Goal: Task Accomplishment & Management: Manage account settings

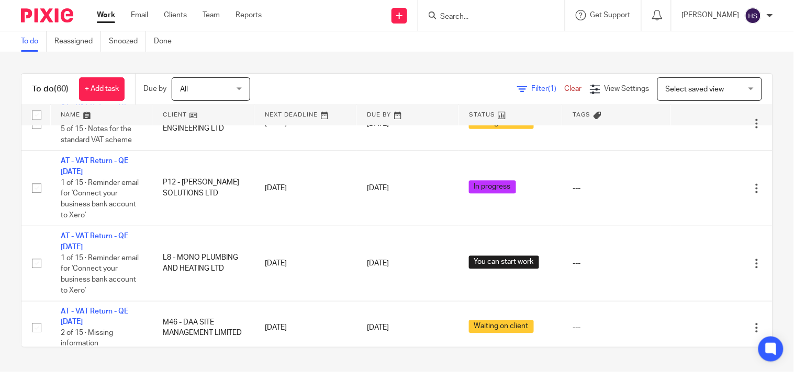
scroll to position [581, 0]
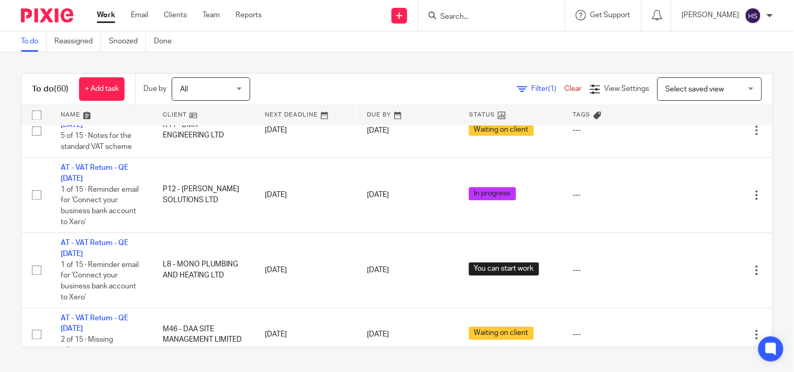
click at [343, 40] on div "To do Reassigned Snoozed Done" at bounding box center [397, 41] width 794 height 21
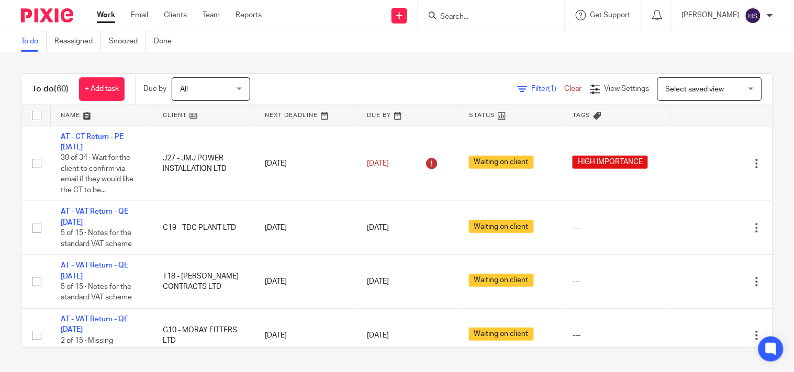
click at [343, 40] on div "To do Reassigned Snoozed Done" at bounding box center [397, 41] width 794 height 21
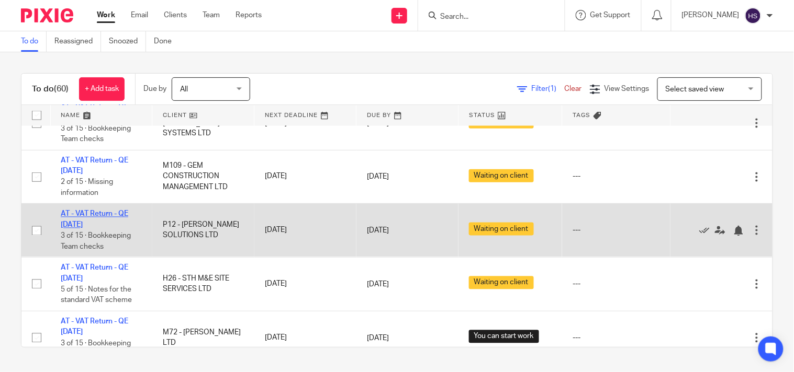
click at [109, 217] on link "AT - VAT Return - QE 31-08-2025" at bounding box center [94, 220] width 67 height 18
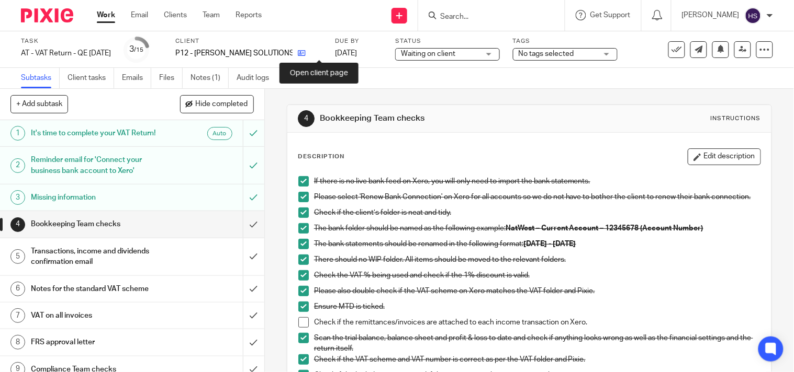
click at [306, 55] on icon at bounding box center [302, 53] width 8 height 8
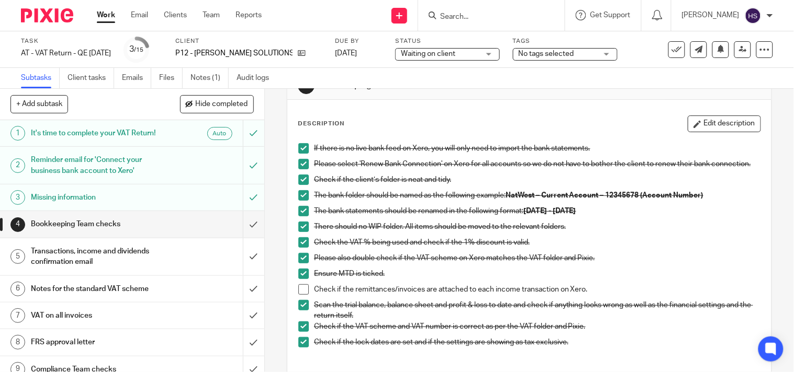
scroll to position [154, 0]
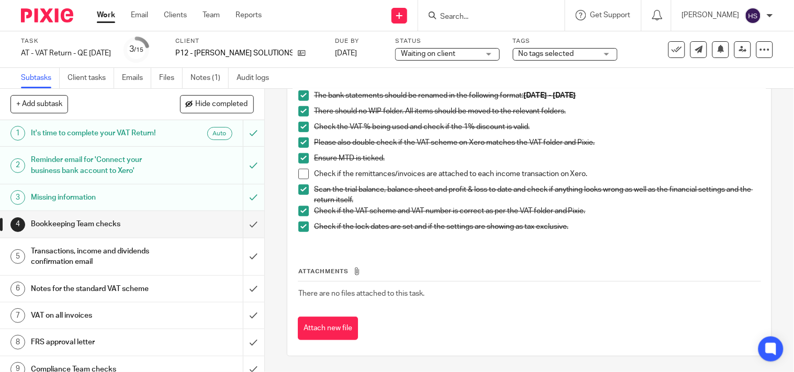
click at [106, 253] on h1 "Transactions, income and dividends confirmation email" at bounding box center [98, 257] width 134 height 27
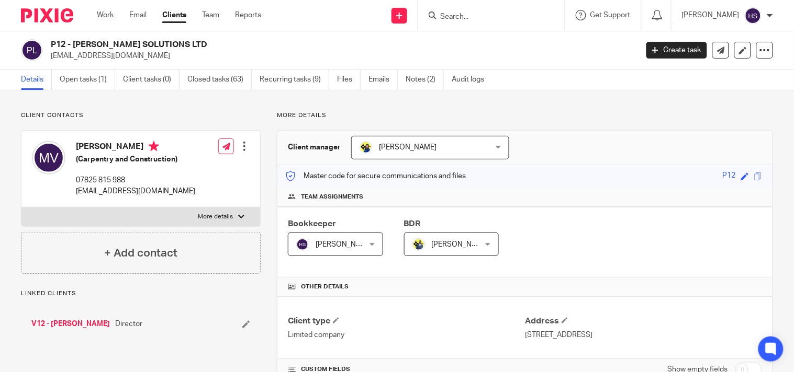
drag, startPoint x: 76, startPoint y: 43, endPoint x: 197, endPoint y: 41, distance: 121.4
click at [197, 41] on h2 "P12 - [PERSON_NAME] SOLUTIONS LTD" at bounding box center [283, 44] width 464 height 11
click at [76, 38] on div "P12 - JAMES MATTHEW SOLUTIONS LTD info@jmsolutionsltd.co.uk Create task Update …" at bounding box center [397, 50] width 794 height 38
drag, startPoint x: 75, startPoint y: 43, endPoint x: 222, endPoint y: 43, distance: 147.5
click at [222, 43] on h2 "P12 - [PERSON_NAME] SOLUTIONS LTD" at bounding box center [283, 44] width 464 height 11
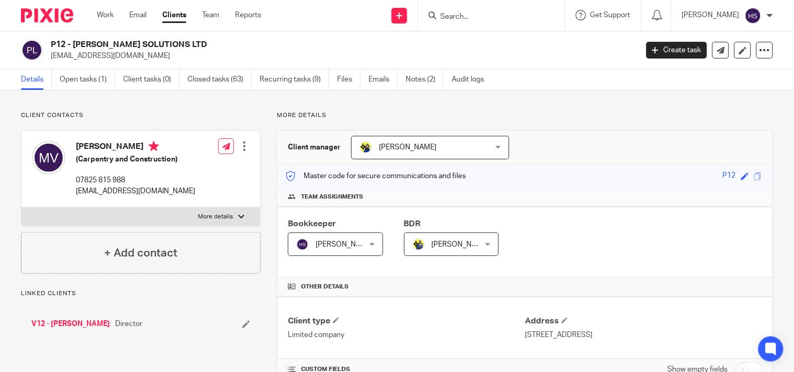
copy h2 "JAMES MATTHEW SOLUTIONS LTD"
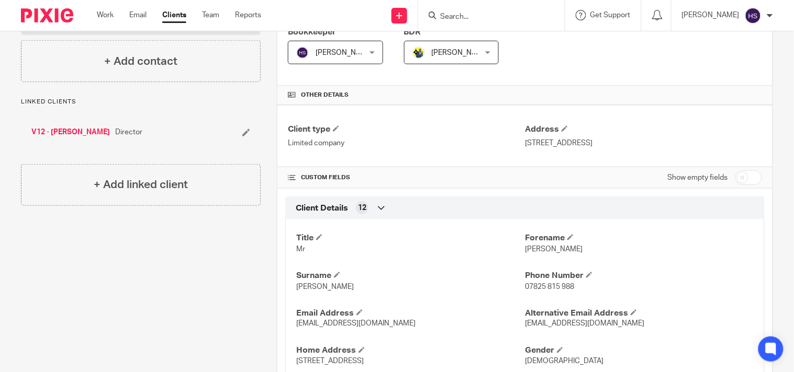
scroll to position [58, 0]
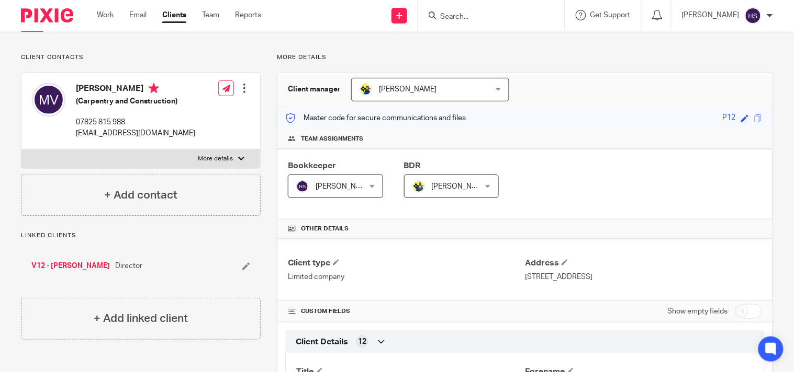
click at [473, 14] on input "Search" at bounding box center [486, 17] width 94 height 9
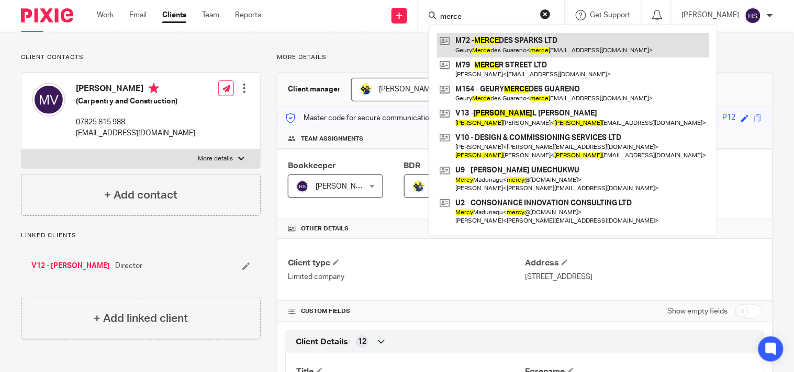
type input "merce"
click at [520, 43] on link at bounding box center [573, 45] width 272 height 24
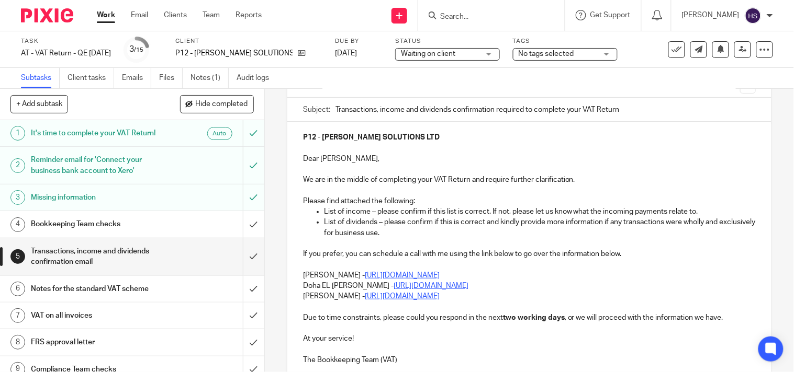
scroll to position [65, 0]
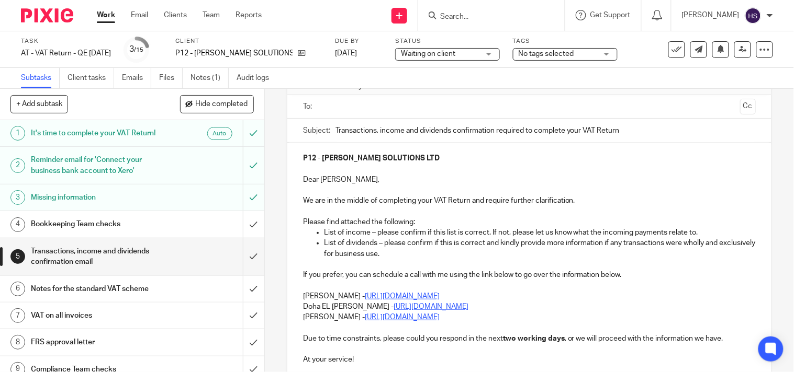
click at [524, 311] on p "Doha EL Hamid - https://calendly.com/meetwithdohaelhamid/call" at bounding box center [529, 307] width 453 height 10
click at [288, 295] on div "P12 - JAMES MATTHEW SOLUTIONS LTD Dear Matthew, We are in the middle of complet…" at bounding box center [529, 269] width 484 height 252
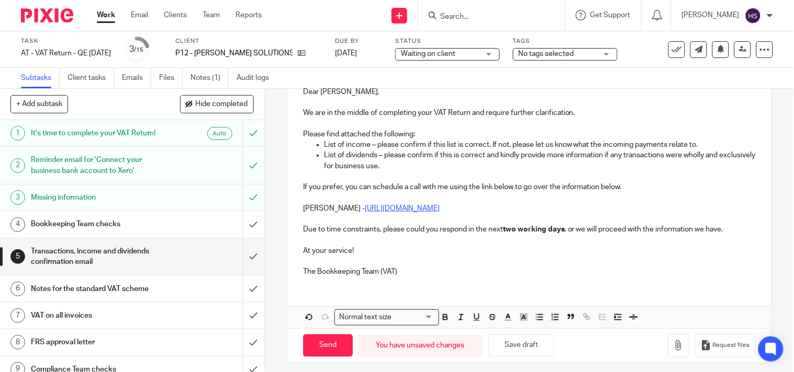
scroll to position [160, 0]
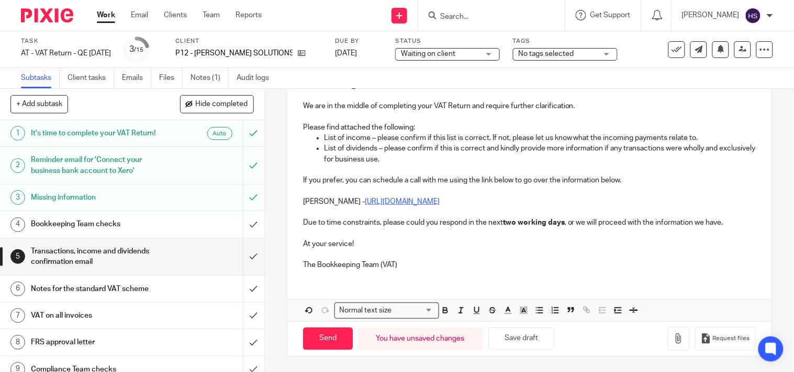
click at [306, 210] on p at bounding box center [529, 212] width 453 height 10
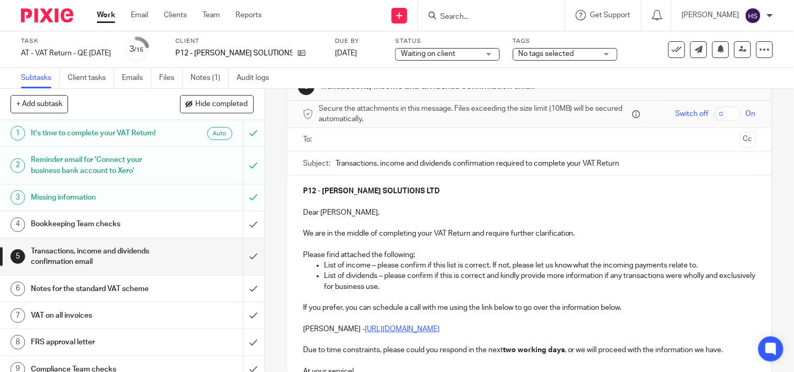
scroll to position [0, 0]
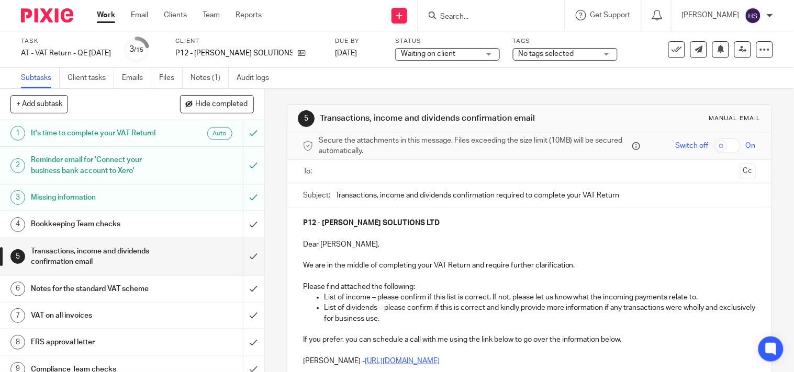
click at [445, 241] on p "Dear Matthew," at bounding box center [529, 245] width 453 height 10
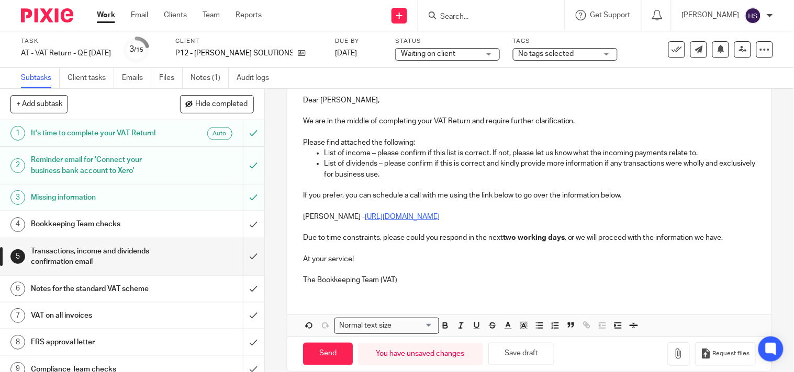
scroll to position [160, 0]
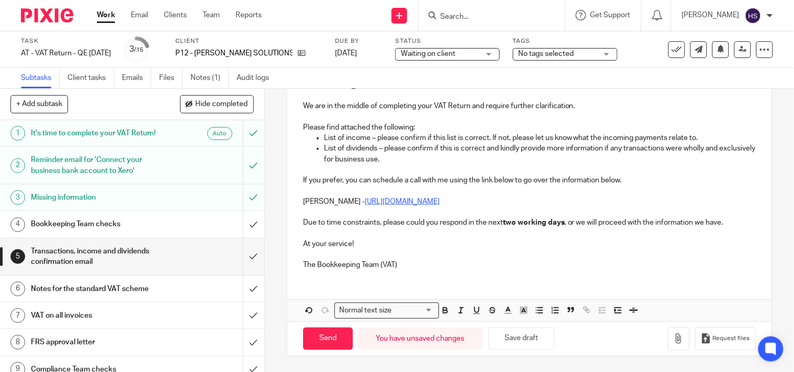
click at [403, 273] on div "P12 - JAMES MATTHEW SOLUTIONS LTD Dear Matthew, We are in the middle of complet…" at bounding box center [529, 163] width 484 height 230
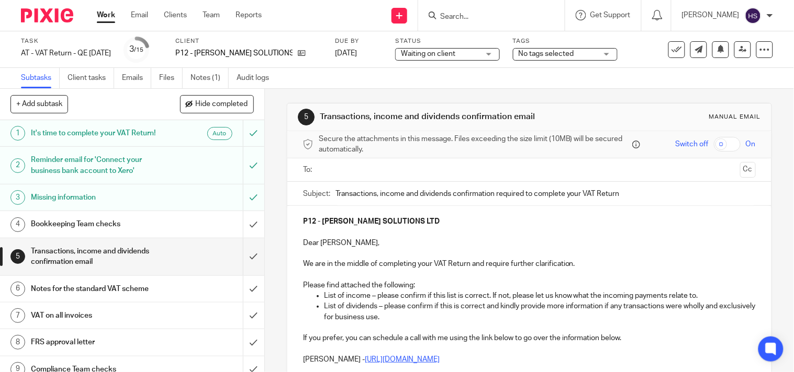
scroll to position [0, 0]
click at [461, 245] on p "Dear Matthew," at bounding box center [529, 245] width 453 height 10
click at [355, 177] on input "text" at bounding box center [528, 172] width 413 height 12
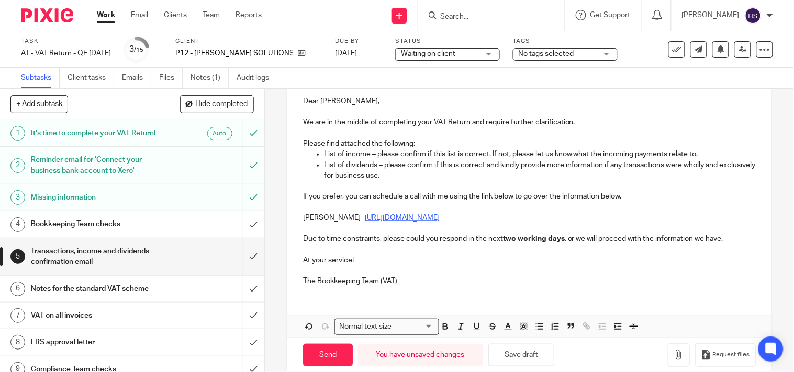
scroll to position [162, 0]
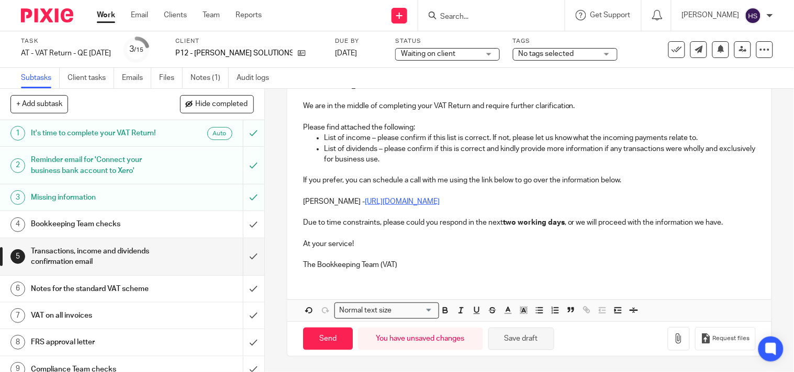
click at [540, 336] on button "Save draft" at bounding box center [521, 339] width 66 height 22
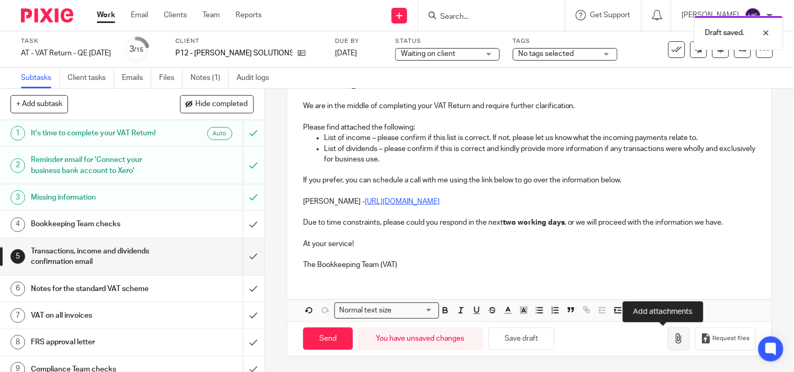
click at [668, 345] on button "button" at bounding box center [679, 340] width 22 height 24
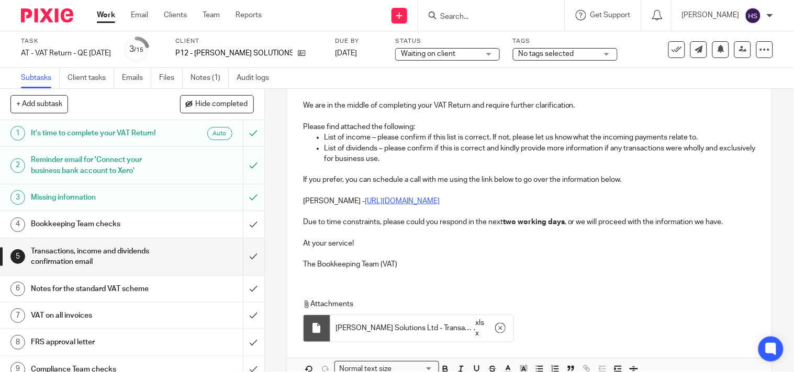
click at [472, 258] on p at bounding box center [529, 254] width 453 height 10
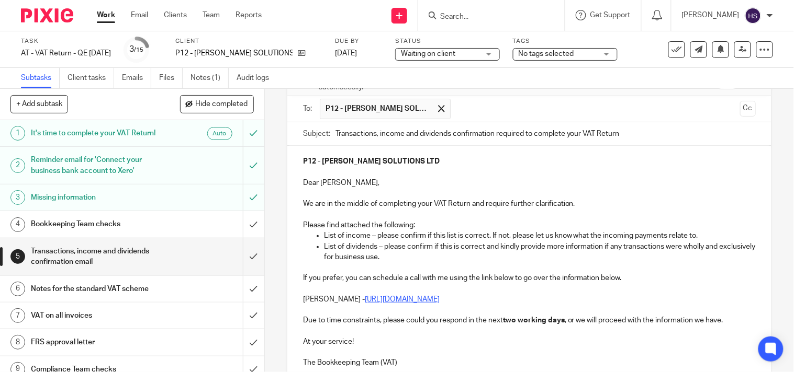
scroll to position [46, 0]
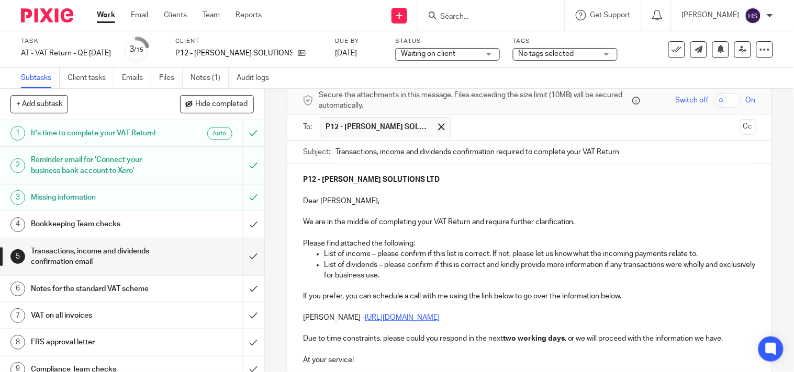
click at [389, 192] on p at bounding box center [529, 191] width 453 height 10
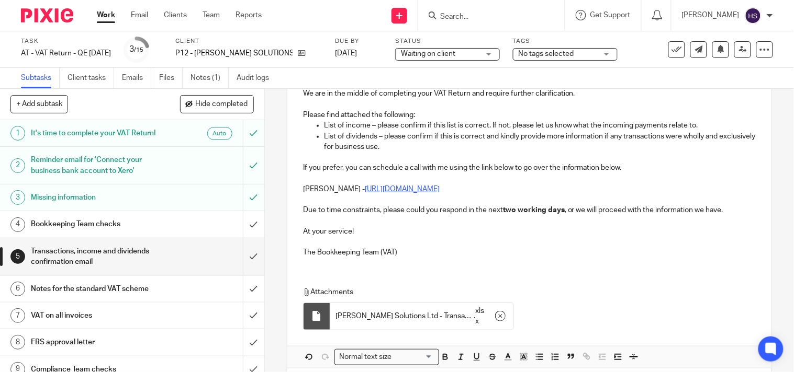
scroll to position [221, 0]
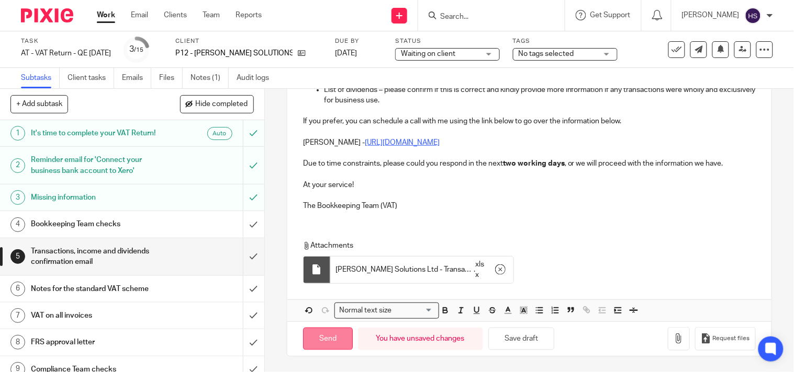
click at [318, 345] on input "Send" at bounding box center [328, 339] width 50 height 22
type input "Sent"
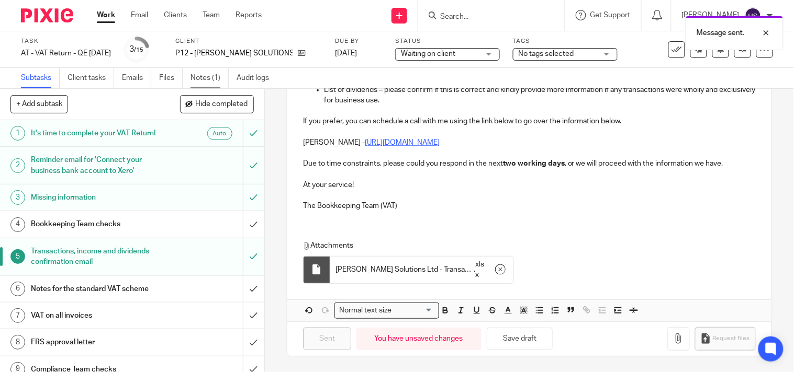
click at [210, 84] on link "Notes (1)" at bounding box center [209, 78] width 38 height 20
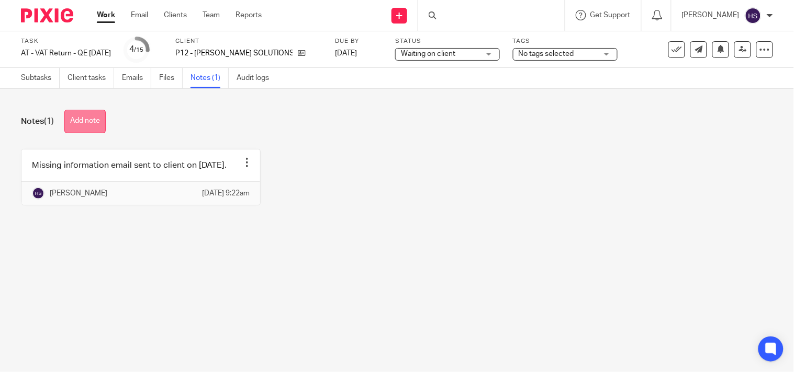
click at [95, 122] on button "Add note" at bounding box center [84, 122] width 41 height 24
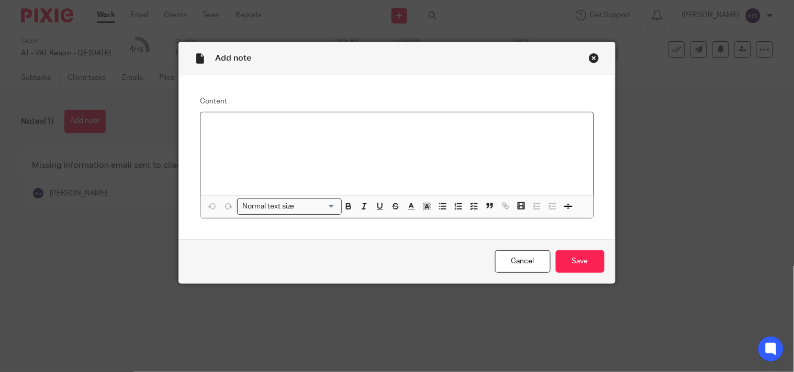
paste div
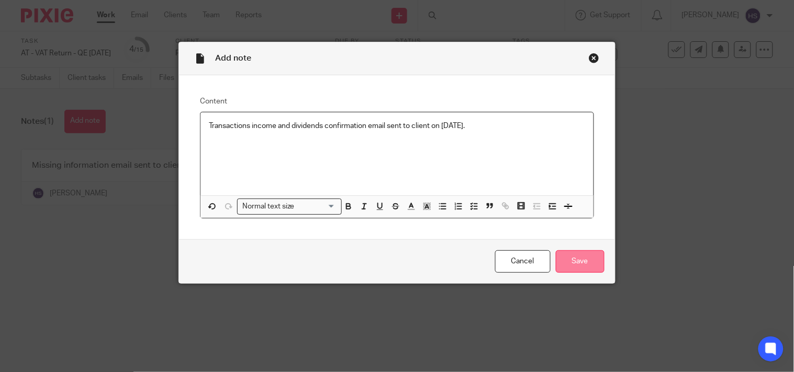
click at [561, 263] on input "Save" at bounding box center [580, 262] width 49 height 22
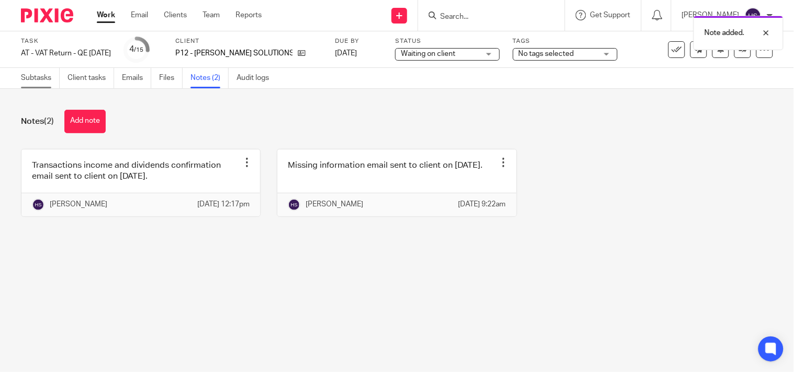
click at [25, 76] on link "Subtasks" at bounding box center [40, 78] width 39 height 20
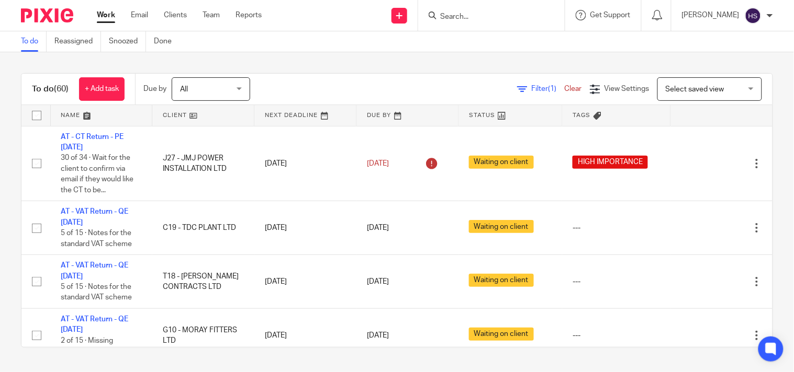
scroll to position [481, 0]
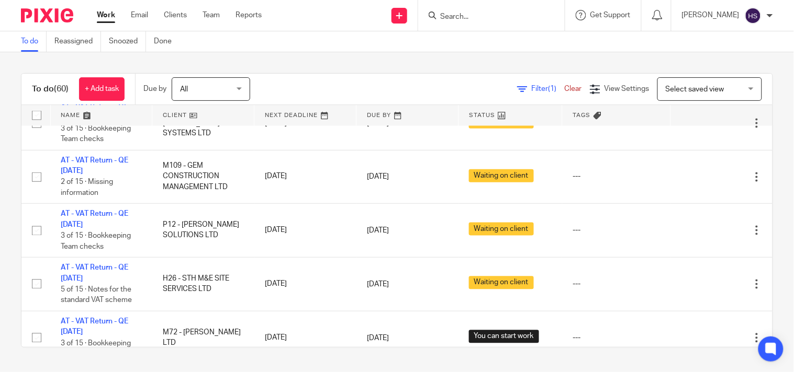
click at [27, 43] on link "To do" at bounding box center [34, 41] width 26 height 20
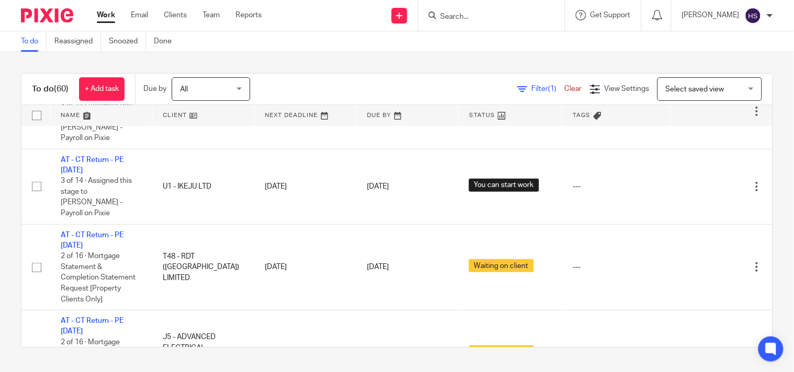
scroll to position [3313, 0]
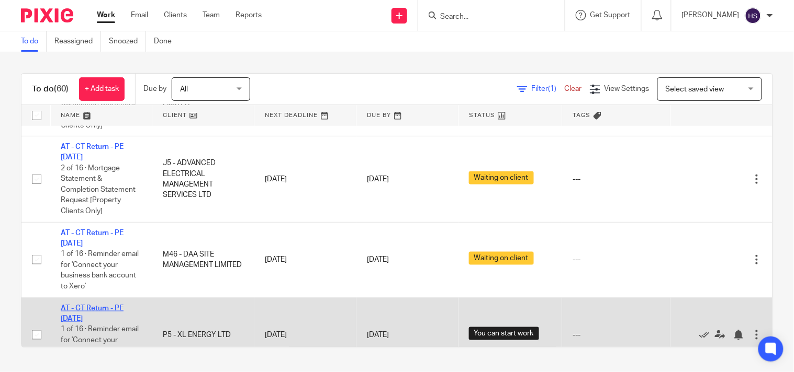
click at [95, 305] on link "AT - CT Return - PE [DATE]" at bounding box center [92, 314] width 63 height 18
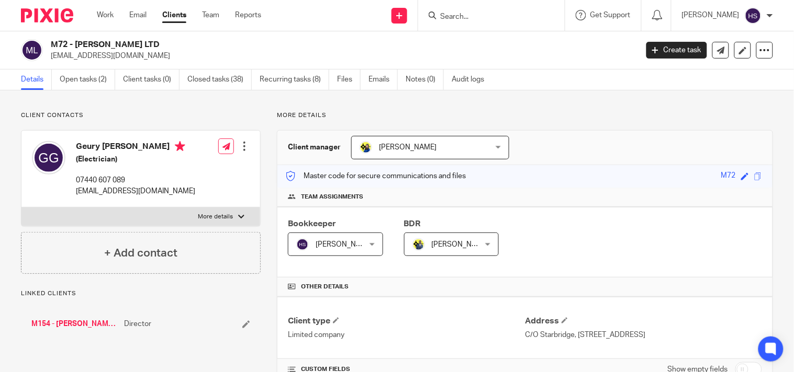
click at [582, 111] on p "More details" at bounding box center [525, 115] width 496 height 8
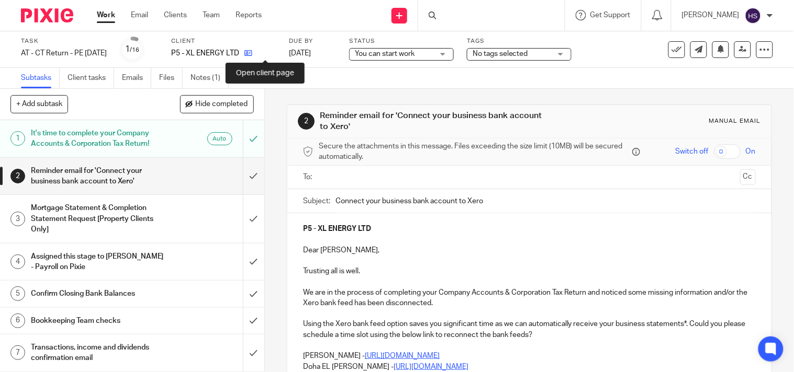
click at [252, 57] on icon at bounding box center [248, 53] width 8 height 8
click at [399, 175] on input "text" at bounding box center [528, 178] width 413 height 12
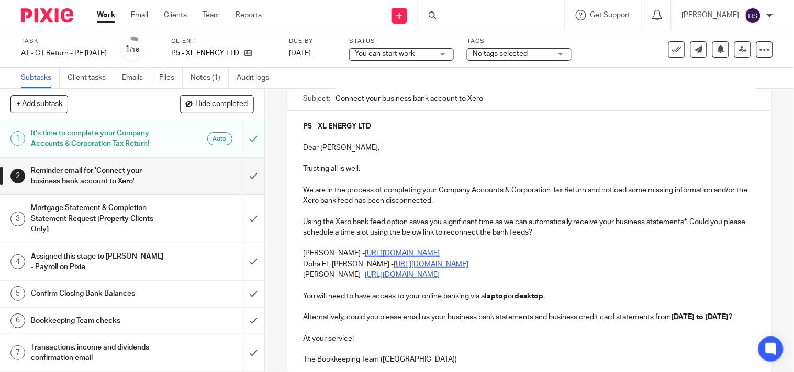
scroll to position [116, 0]
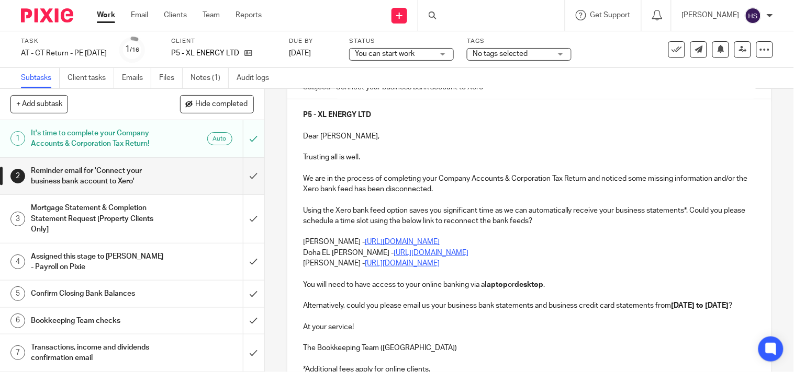
click at [393, 160] on p "Trusting all is well." at bounding box center [529, 157] width 453 height 10
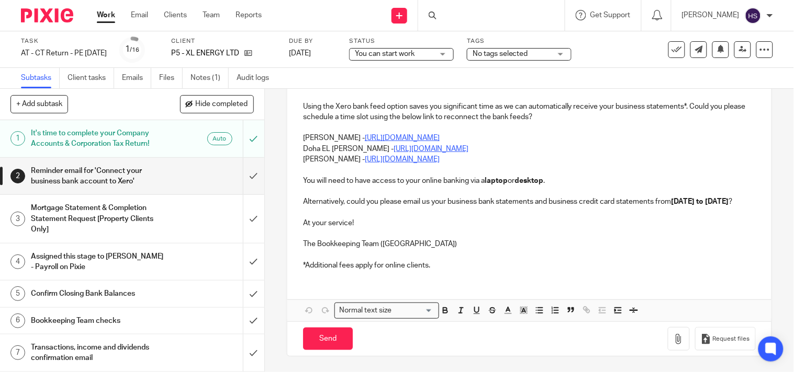
scroll to position [232, 0]
click at [252, 54] on icon at bounding box center [248, 53] width 8 height 8
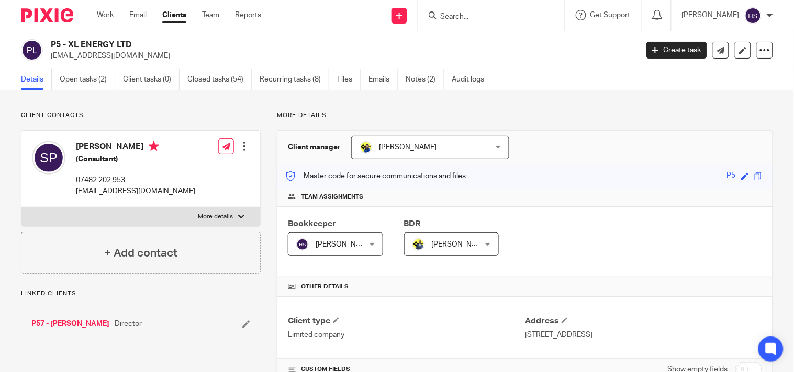
drag, startPoint x: 69, startPoint y: 44, endPoint x: 135, endPoint y: 42, distance: 66.5
click at [135, 42] on h2 "P5 - XL ENERGY LTD" at bounding box center [283, 44] width 464 height 11
copy h2 "XL ENERGY LTD"
click at [97, 85] on link "Open tasks (2)" at bounding box center [87, 80] width 55 height 20
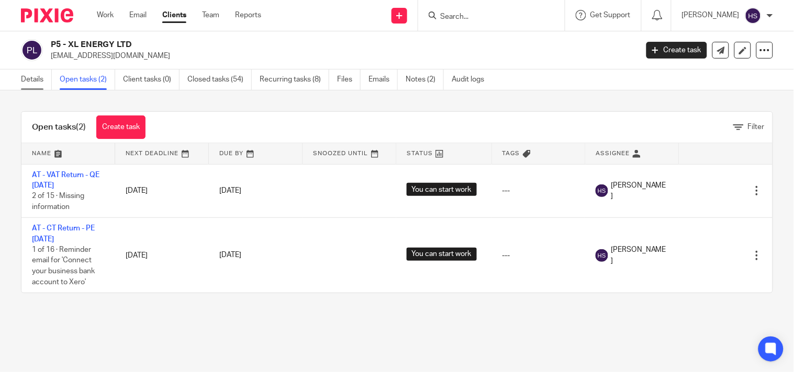
click at [30, 83] on link "Details" at bounding box center [36, 80] width 31 height 20
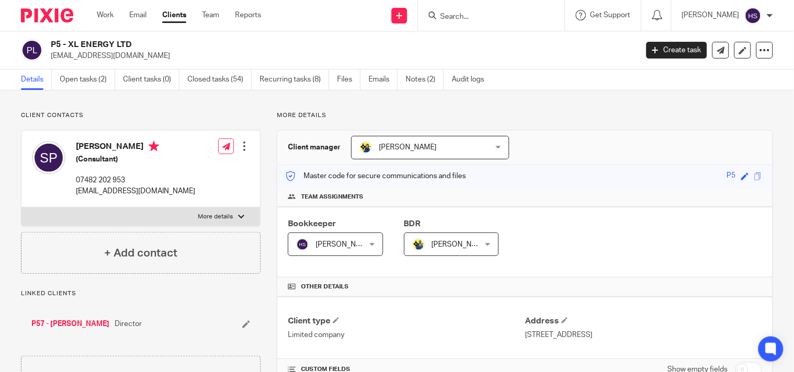
click at [530, 63] on div "P5 - XL ENERGY LTD [EMAIL_ADDRESS][DOMAIN_NAME] Create task Update from Compani…" at bounding box center [397, 50] width 794 height 38
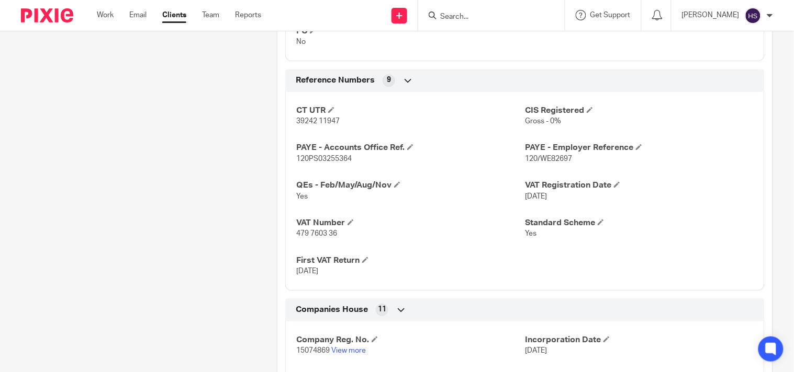
click at [453, 210] on div "CT UTR 39242 11947 CIS Registered Gross - 0% PAYE - Accounts Office Ref. 120PS0…" at bounding box center [524, 187] width 479 height 207
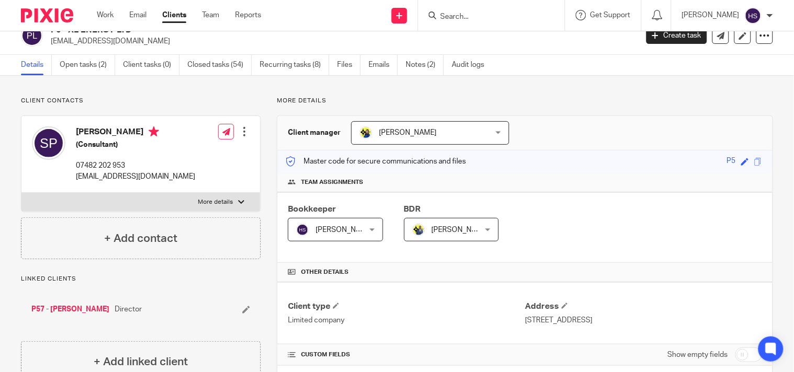
scroll to position [0, 0]
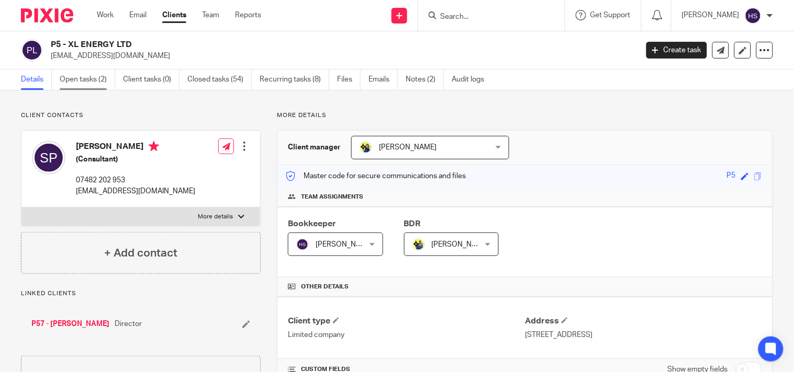
click at [97, 86] on link "Open tasks (2)" at bounding box center [87, 80] width 55 height 20
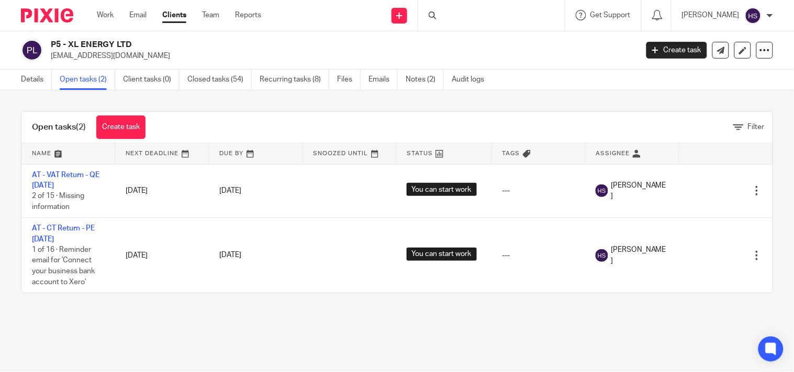
click at [137, 314] on div "Open tasks (2) Create task Filter Name Next Deadline Due By Snoozed Until Statu…" at bounding box center [397, 203] width 794 height 224
click at [27, 83] on link "Details" at bounding box center [36, 80] width 31 height 20
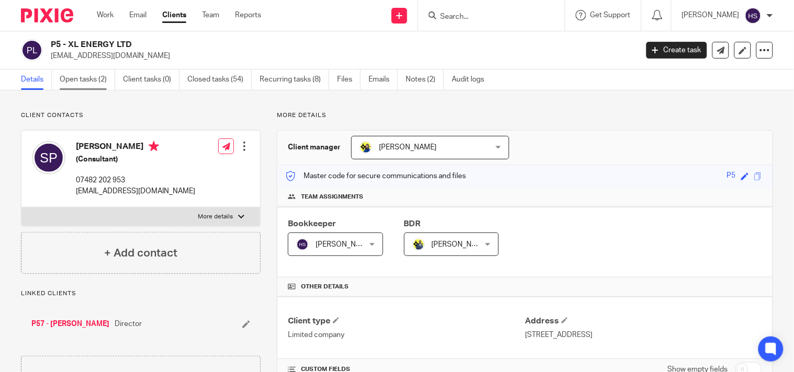
click at [89, 86] on link "Open tasks (2)" at bounding box center [87, 80] width 55 height 20
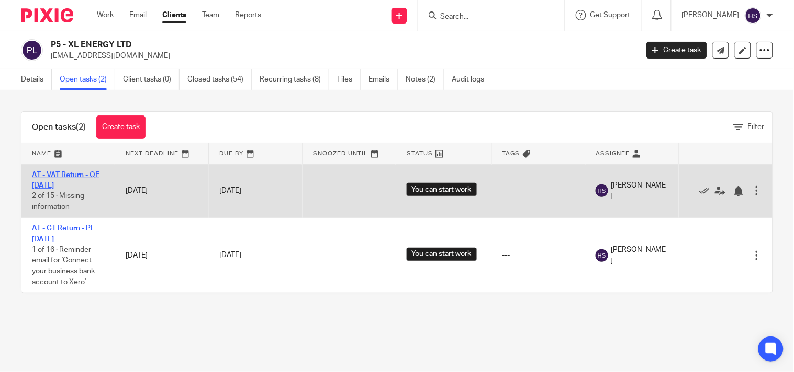
click at [61, 173] on link "AT - VAT Return - QE [DATE]" at bounding box center [65, 181] width 67 height 18
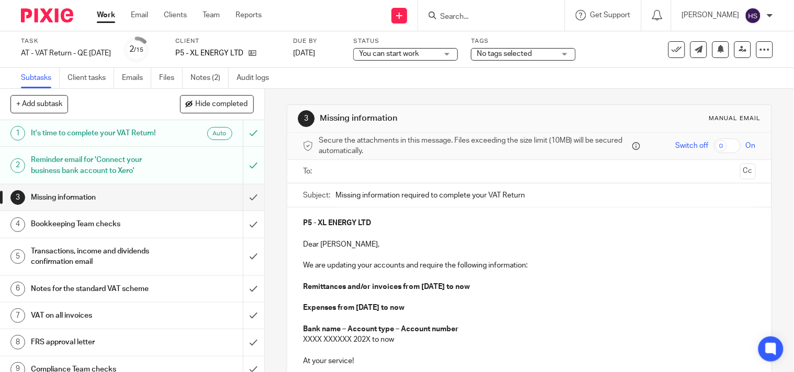
click at [128, 204] on h1 "Missing information" at bounding box center [98, 198] width 134 height 16
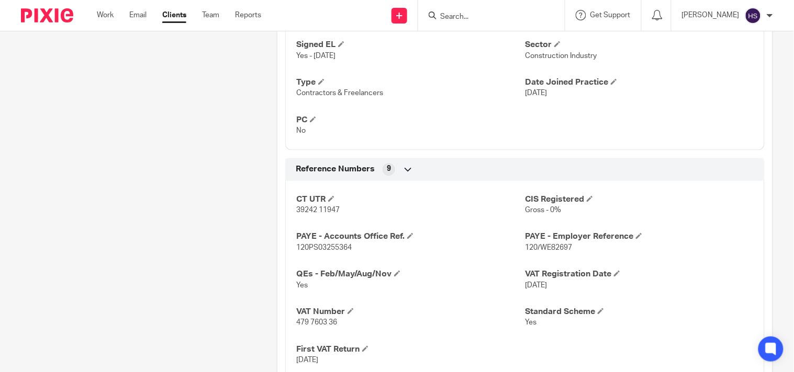
scroll to position [639, 0]
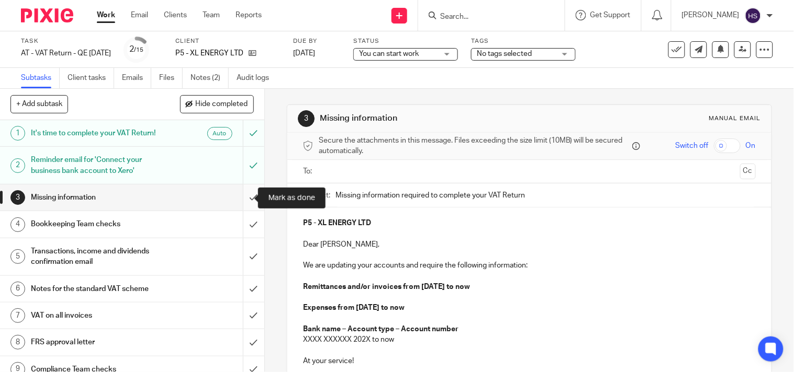
click at [239, 195] on input "submit" at bounding box center [132, 198] width 264 height 26
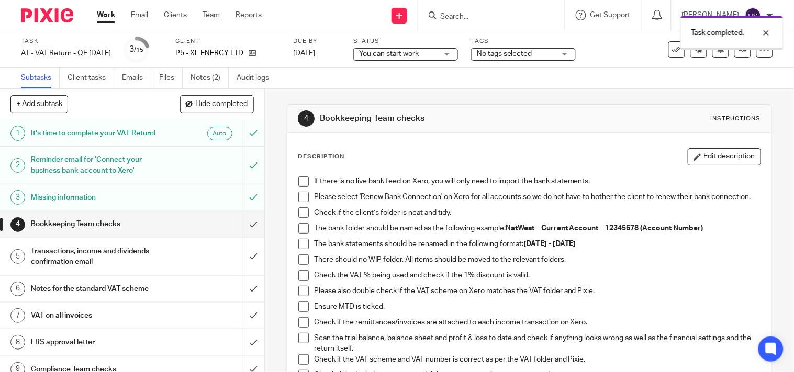
scroll to position [116, 0]
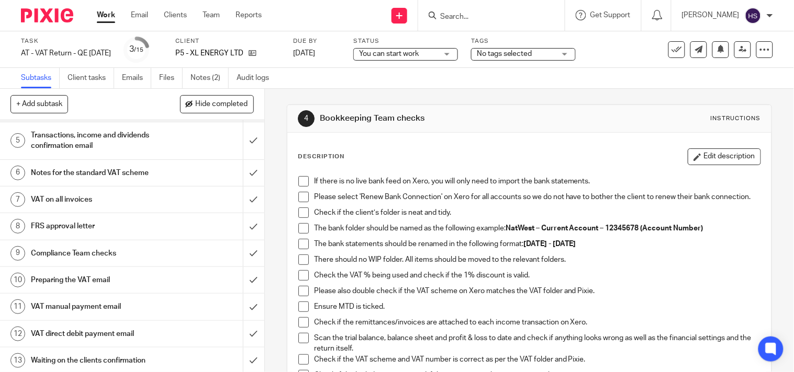
click at [298, 184] on span at bounding box center [303, 181] width 10 height 10
click at [298, 199] on span at bounding box center [303, 197] width 10 height 10
click at [301, 250] on span at bounding box center [303, 244] width 10 height 10
click at [298, 234] on span at bounding box center [303, 228] width 10 height 10
click at [298, 217] on span at bounding box center [303, 213] width 10 height 10
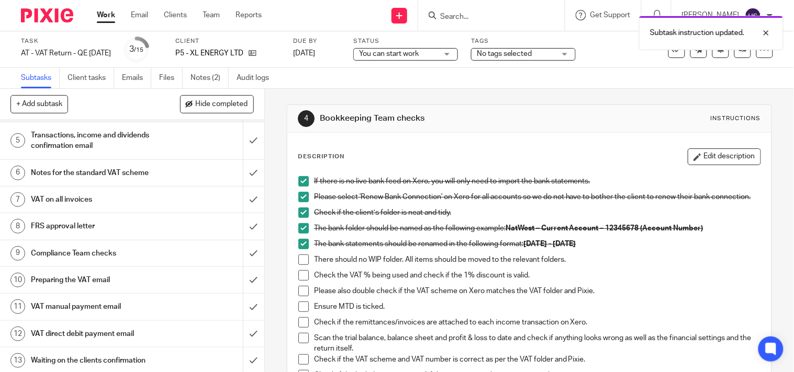
click at [299, 265] on span at bounding box center [303, 260] width 10 height 10
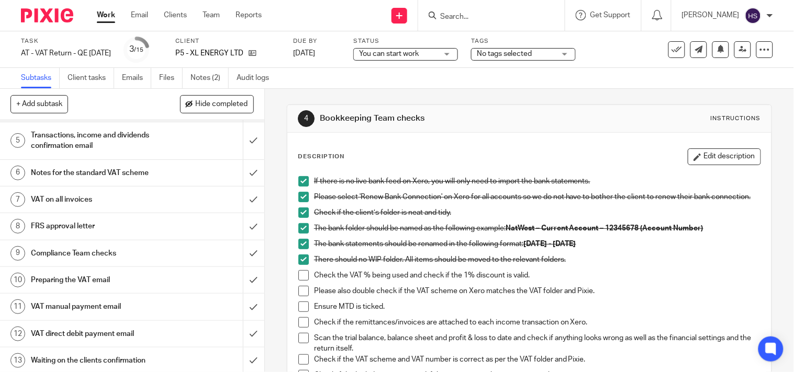
click at [298, 279] on span at bounding box center [303, 275] width 10 height 10
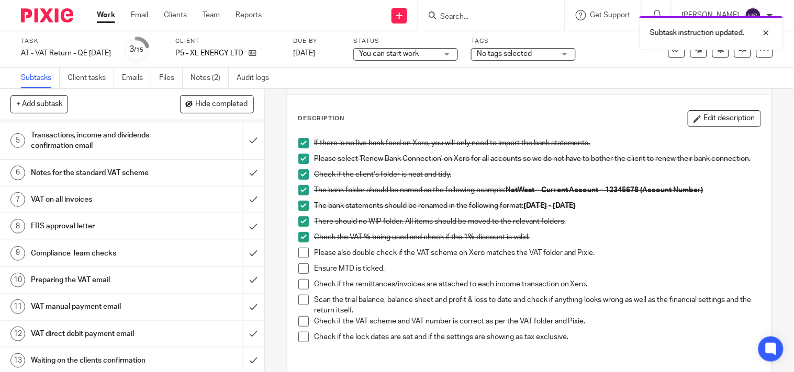
scroll to position [58, 0]
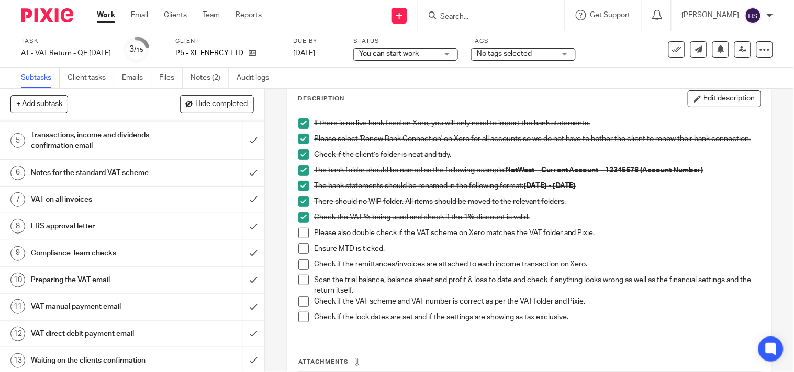
click at [301, 233] on span at bounding box center [303, 233] width 10 height 10
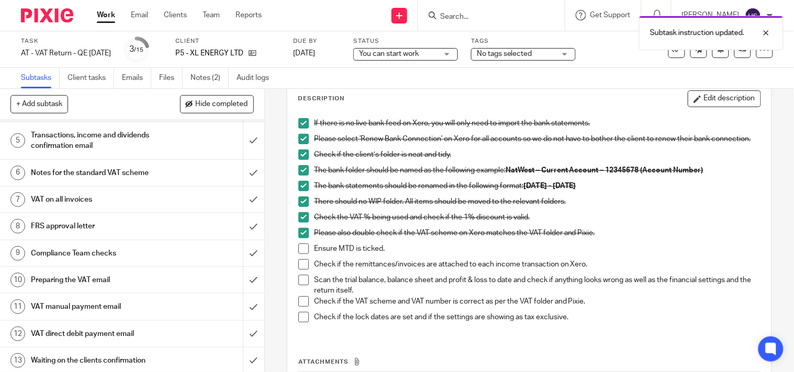
click at [298, 254] on span at bounding box center [303, 249] width 10 height 10
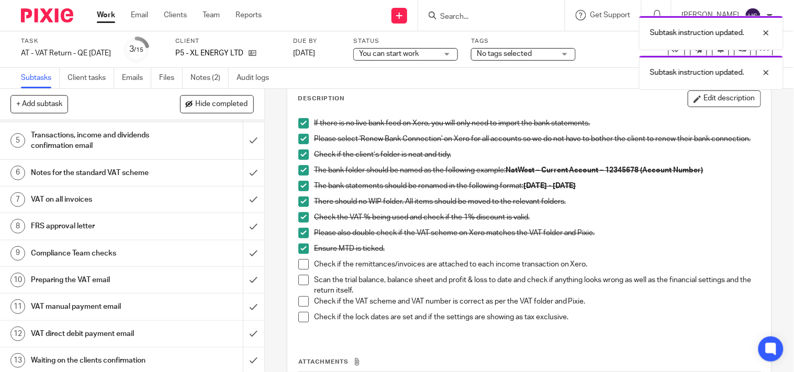
click at [304, 268] on span at bounding box center [303, 264] width 10 height 10
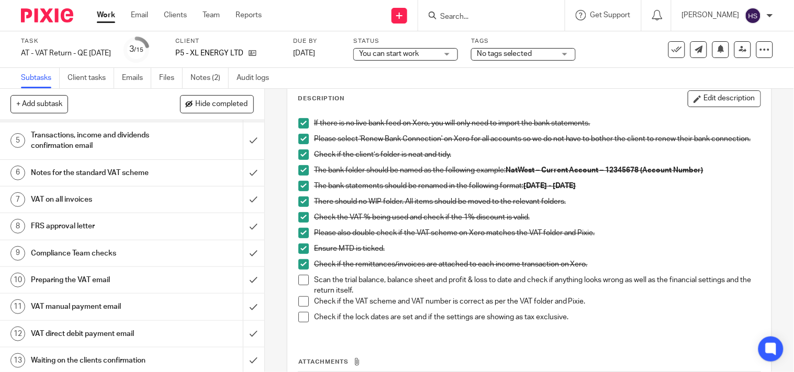
click at [455, 53] on div "You can start work You can start work" at bounding box center [405, 54] width 105 height 13
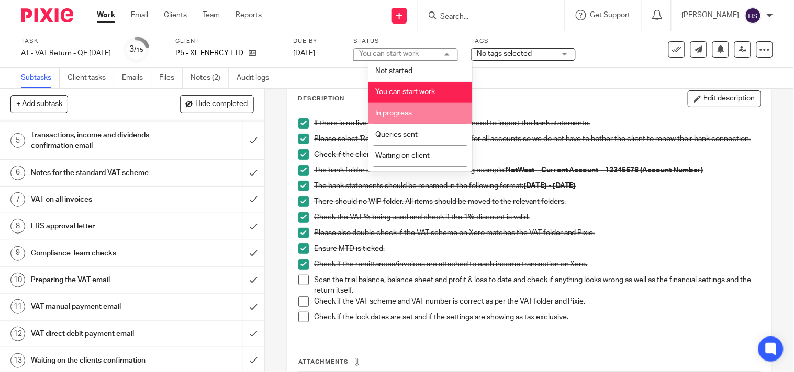
click at [428, 115] on li "In progress" at bounding box center [420, 113] width 104 height 21
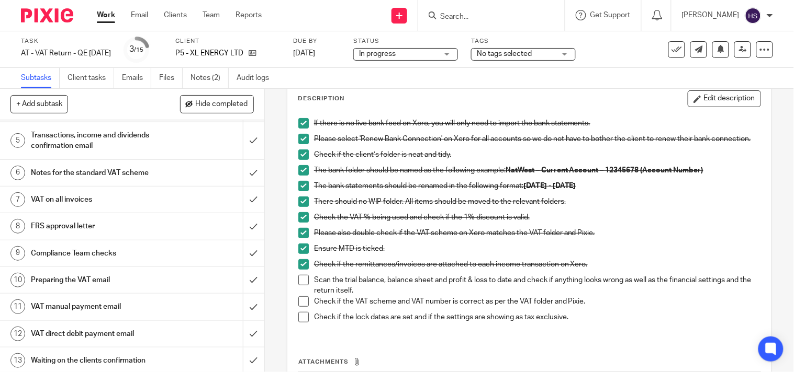
click at [499, 105] on div "Description Edit description" at bounding box center [529, 99] width 463 height 17
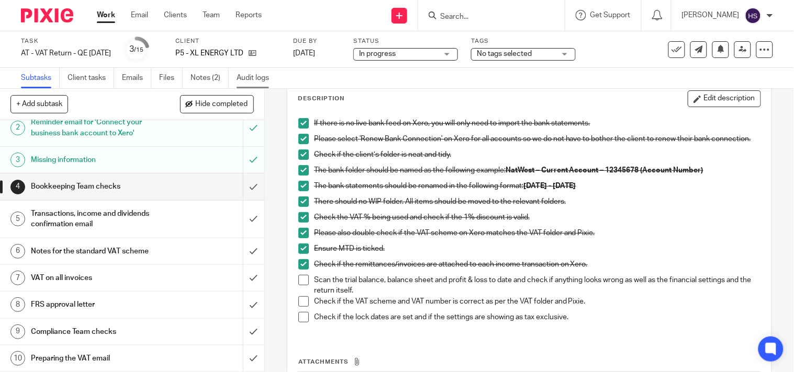
scroll to position [20, 0]
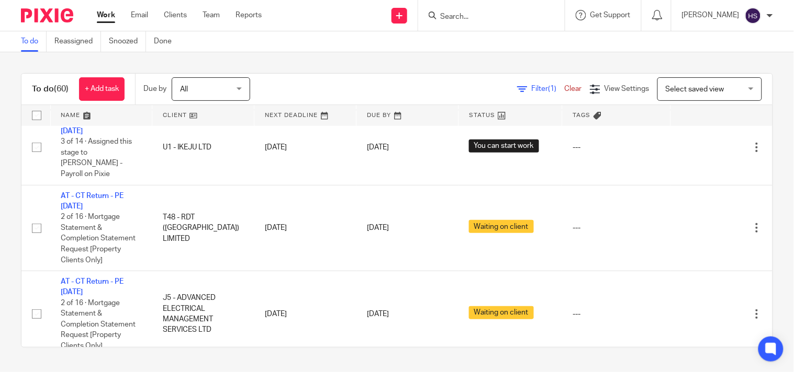
scroll to position [3153, 0]
